Goal: Task Accomplishment & Management: Complete application form

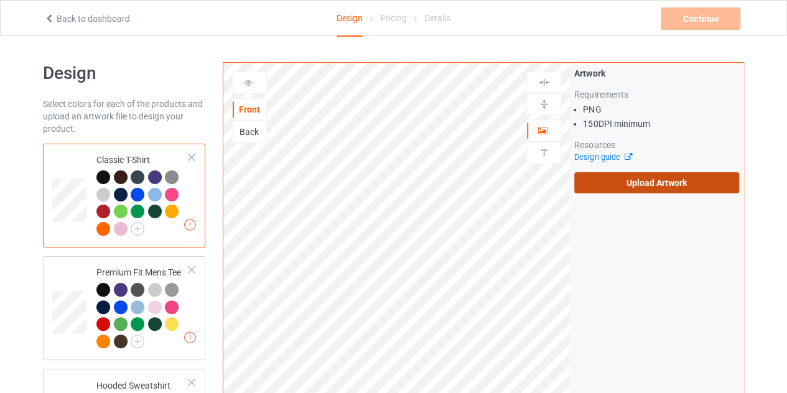
click at [689, 180] on label "Upload Artwork" at bounding box center [656, 182] width 165 height 21
click at [0, 0] on input "Upload Artwork" at bounding box center [0, 0] width 0 height 0
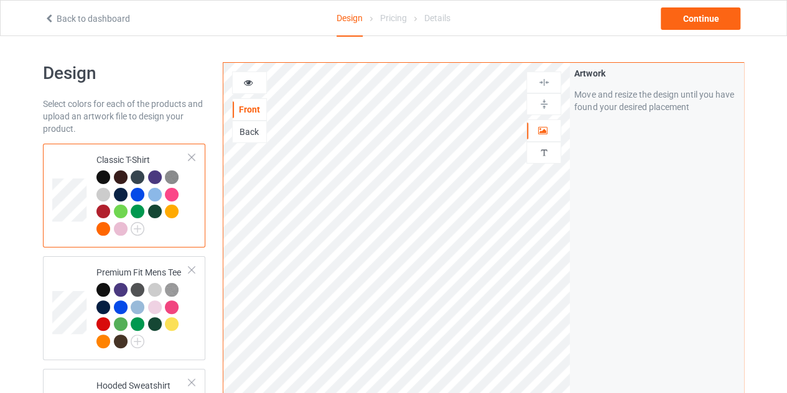
click at [101, 177] on div at bounding box center [103, 178] width 14 height 14
click at [251, 85] on icon at bounding box center [248, 81] width 11 height 9
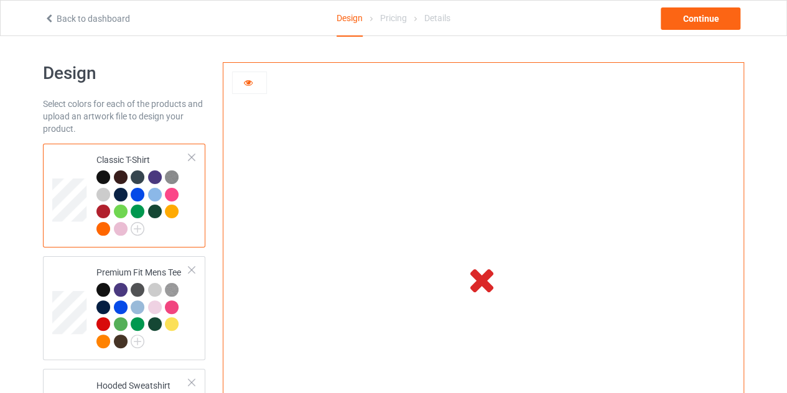
click at [245, 81] on icon at bounding box center [248, 81] width 11 height 9
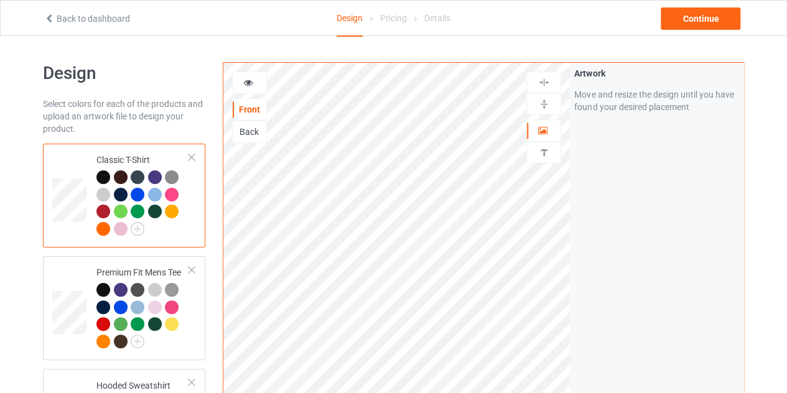
click at [245, 81] on icon at bounding box center [248, 81] width 11 height 9
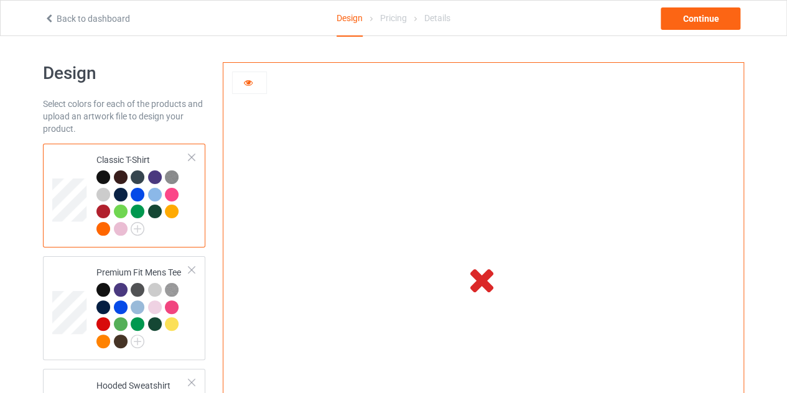
click at [250, 78] on icon at bounding box center [248, 81] width 11 height 9
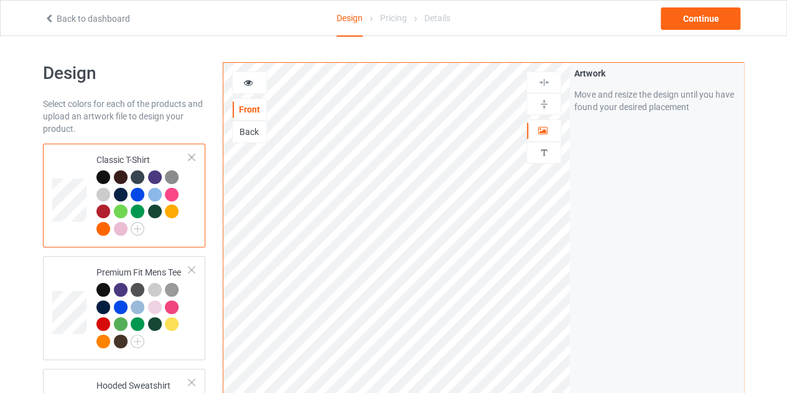
click at [250, 78] on icon at bounding box center [248, 81] width 11 height 9
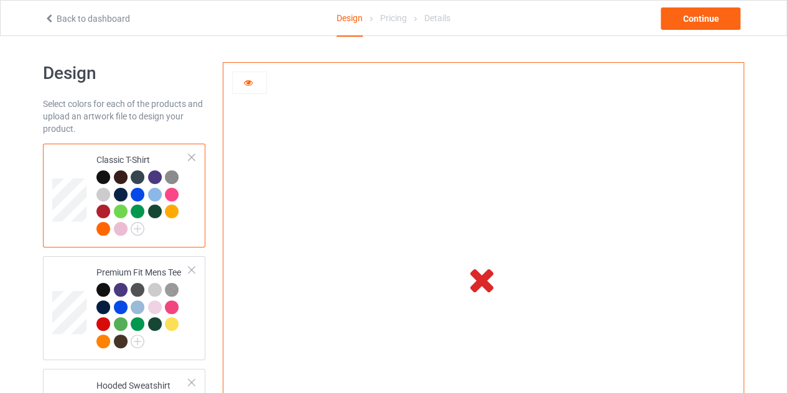
click at [246, 75] on div at bounding box center [249, 83] width 35 height 22
click at [246, 77] on icon at bounding box center [248, 81] width 11 height 9
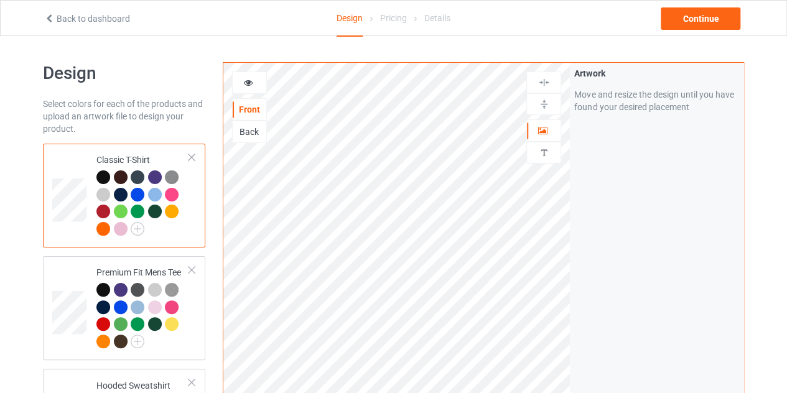
click at [250, 83] on icon at bounding box center [248, 81] width 11 height 9
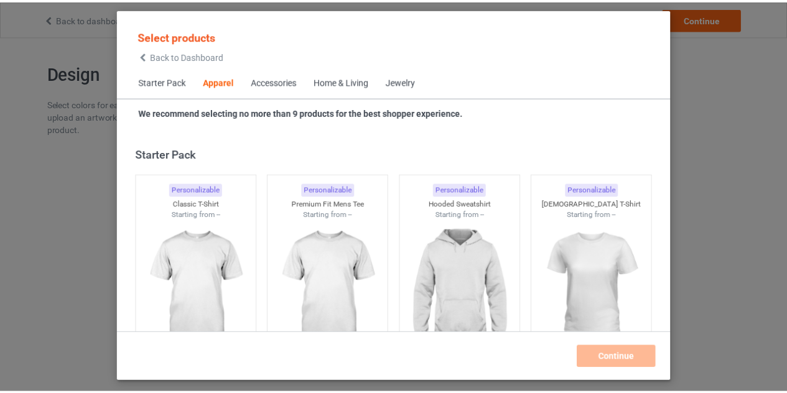
scroll to position [464, 0]
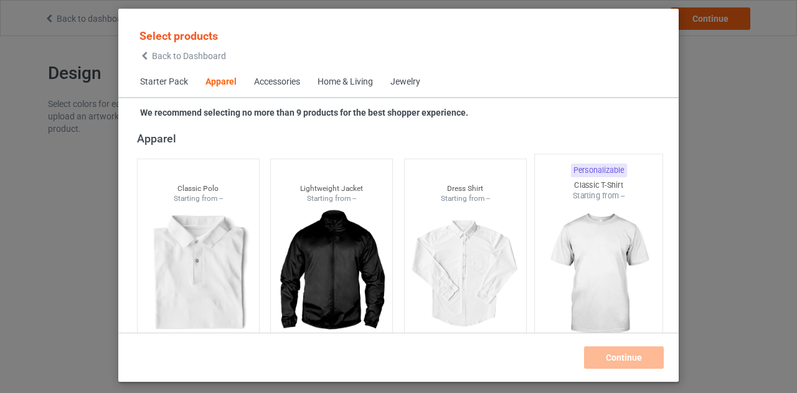
click at [563, 273] on img at bounding box center [598, 275] width 117 height 146
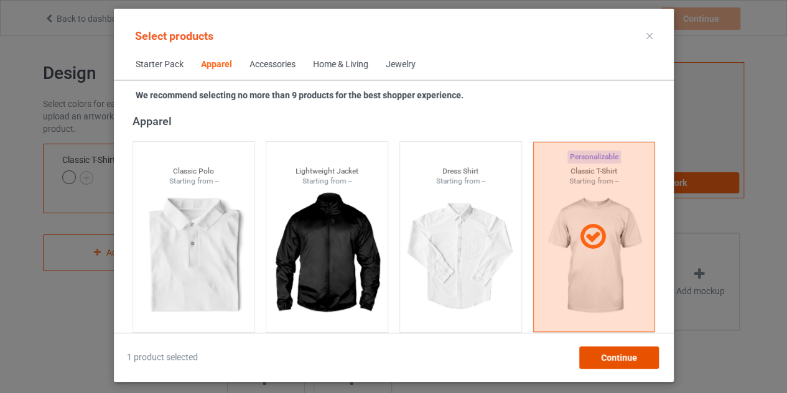
click at [631, 355] on span "Continue" at bounding box center [618, 358] width 36 height 10
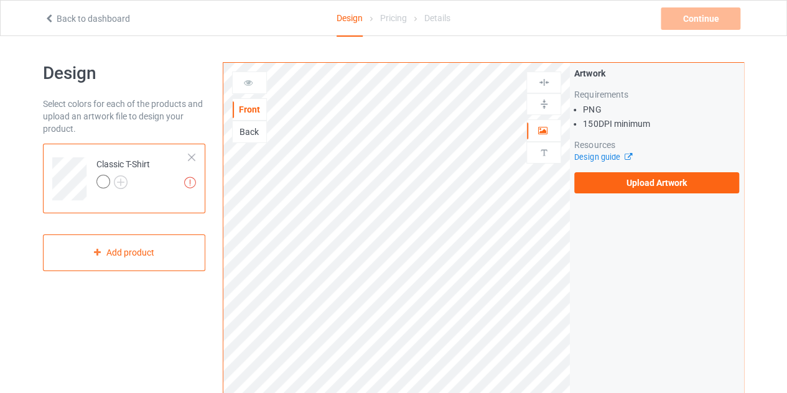
click at [130, 185] on div at bounding box center [123, 183] width 54 height 17
click at [122, 185] on img at bounding box center [121, 182] width 14 height 14
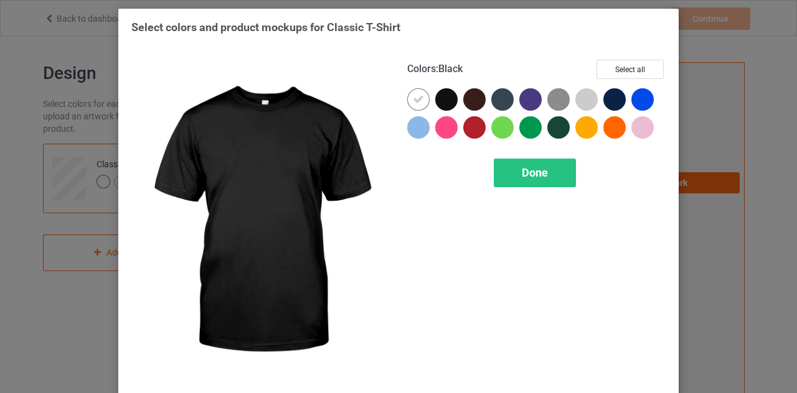
click at [437, 96] on div at bounding box center [446, 99] width 22 height 22
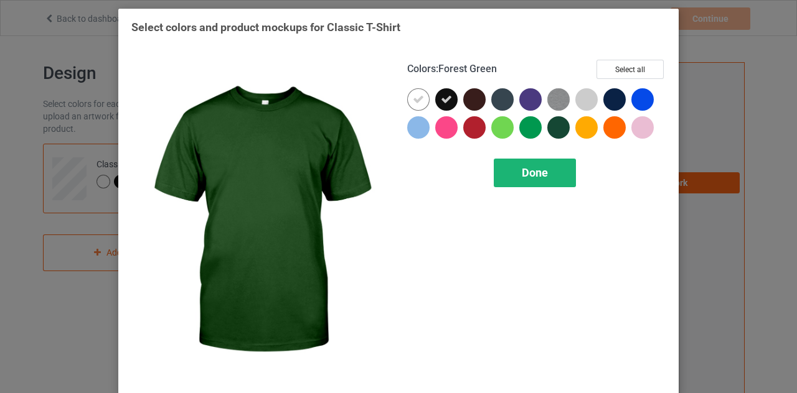
click at [540, 180] on div "Done" at bounding box center [534, 173] width 82 height 29
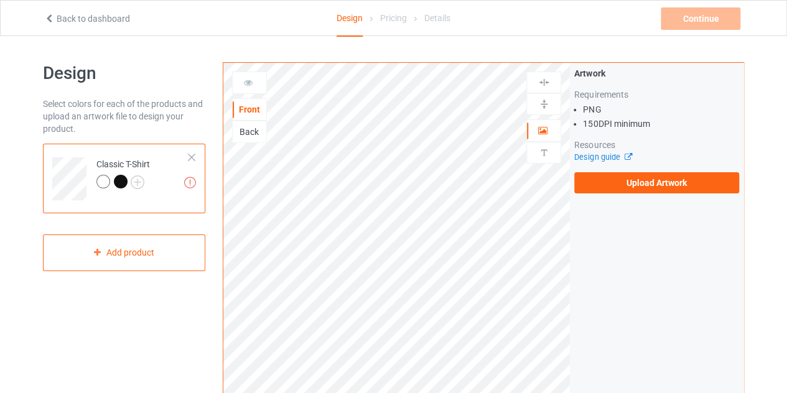
click at [121, 182] on div at bounding box center [121, 182] width 14 height 14
click at [683, 194] on div "Artwork Requirements PNG 150 DPI minimum Resources Design guide Upload Artwork" at bounding box center [657, 130] width 174 height 135
click at [673, 188] on label "Upload Artwork" at bounding box center [656, 182] width 165 height 21
click at [0, 0] on input "Upload Artwork" at bounding box center [0, 0] width 0 height 0
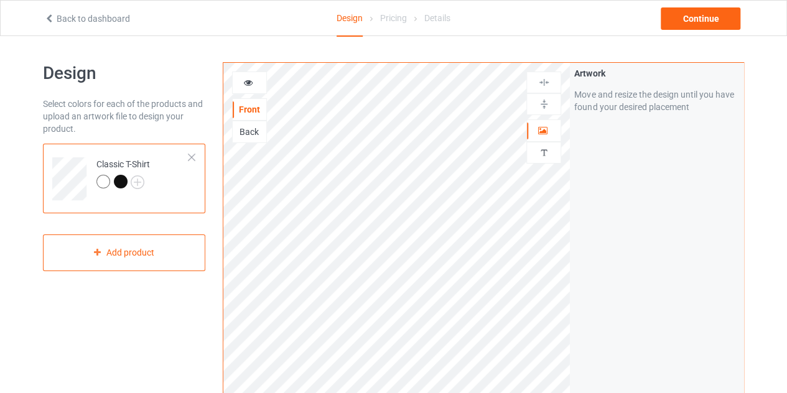
click at [112, 186] on div at bounding box center [104, 183] width 17 height 17
click at [119, 179] on div at bounding box center [121, 182] width 14 height 14
click at [249, 81] on icon at bounding box center [248, 81] width 11 height 9
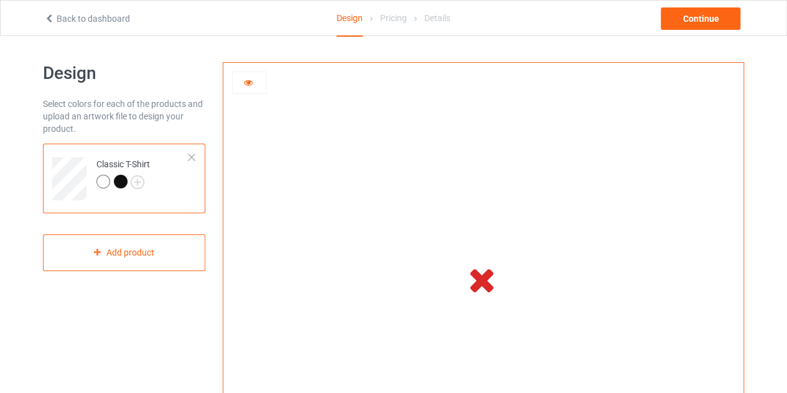
click at [251, 82] on icon at bounding box center [248, 81] width 11 height 9
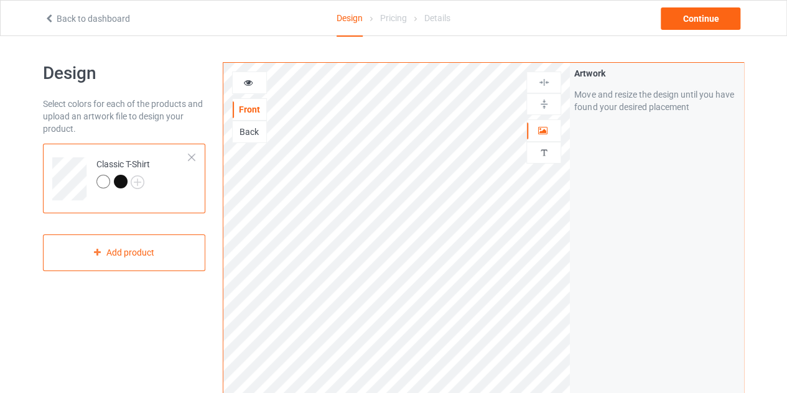
click at [251, 82] on icon at bounding box center [248, 81] width 11 height 9
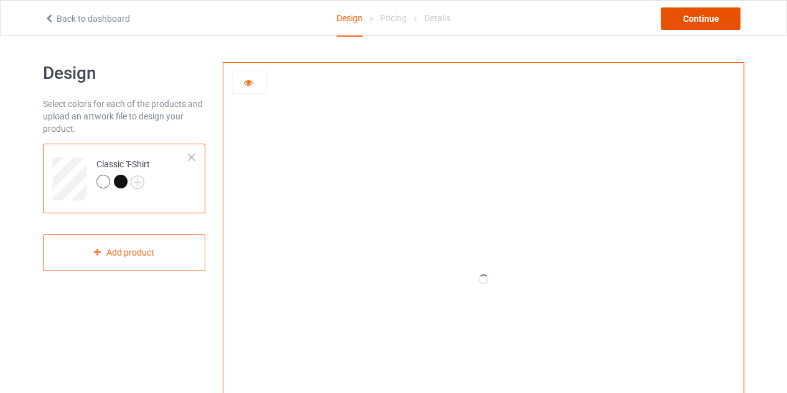
click at [690, 21] on div "Continue" at bounding box center [701, 18] width 80 height 22
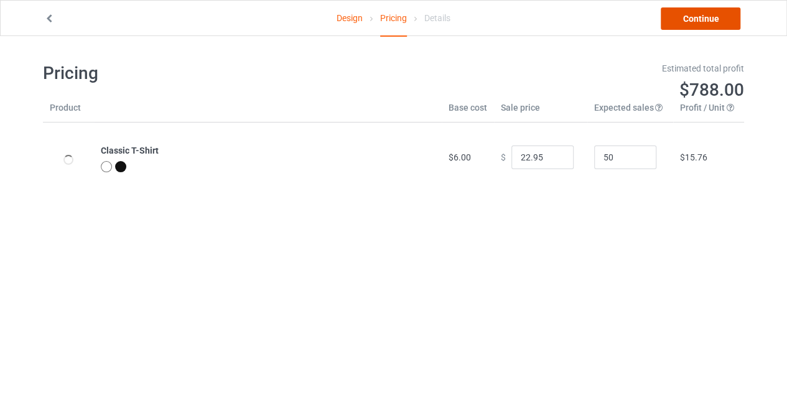
click at [679, 26] on link "Continue" at bounding box center [701, 18] width 80 height 22
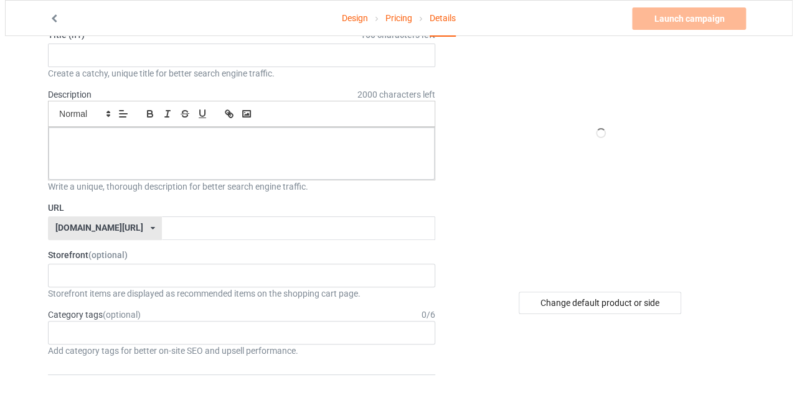
scroll to position [66, 0]
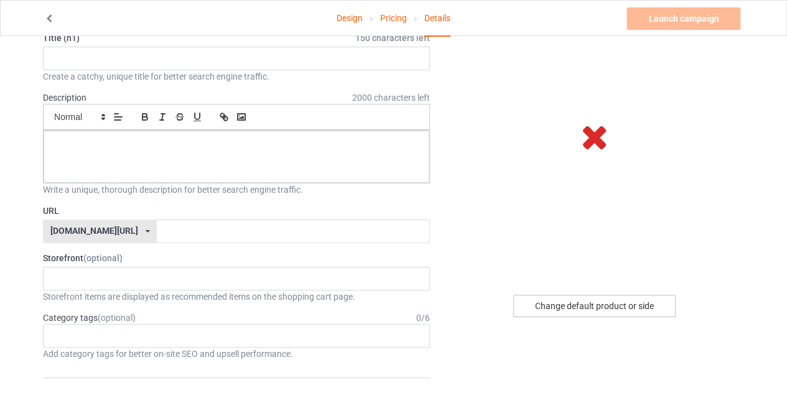
click at [556, 301] on div "Change default product or side" at bounding box center [594, 306] width 162 height 22
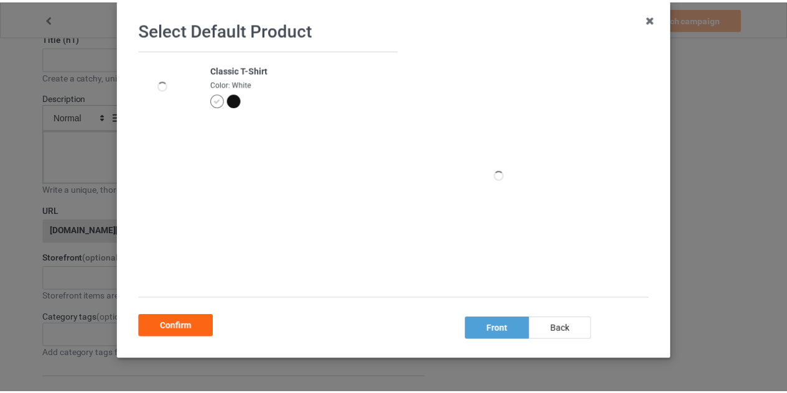
scroll to position [72, 0]
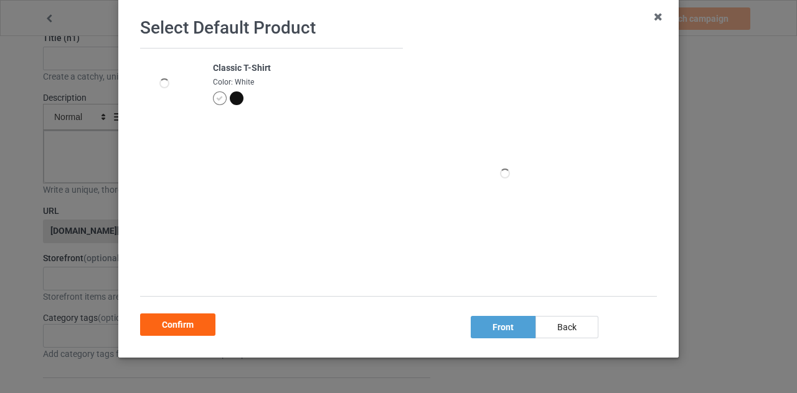
click at [235, 101] on div at bounding box center [237, 98] width 14 height 14
click at [657, 23] on icon at bounding box center [658, 17] width 20 height 20
